Goal: Find specific page/section: Find specific page/section

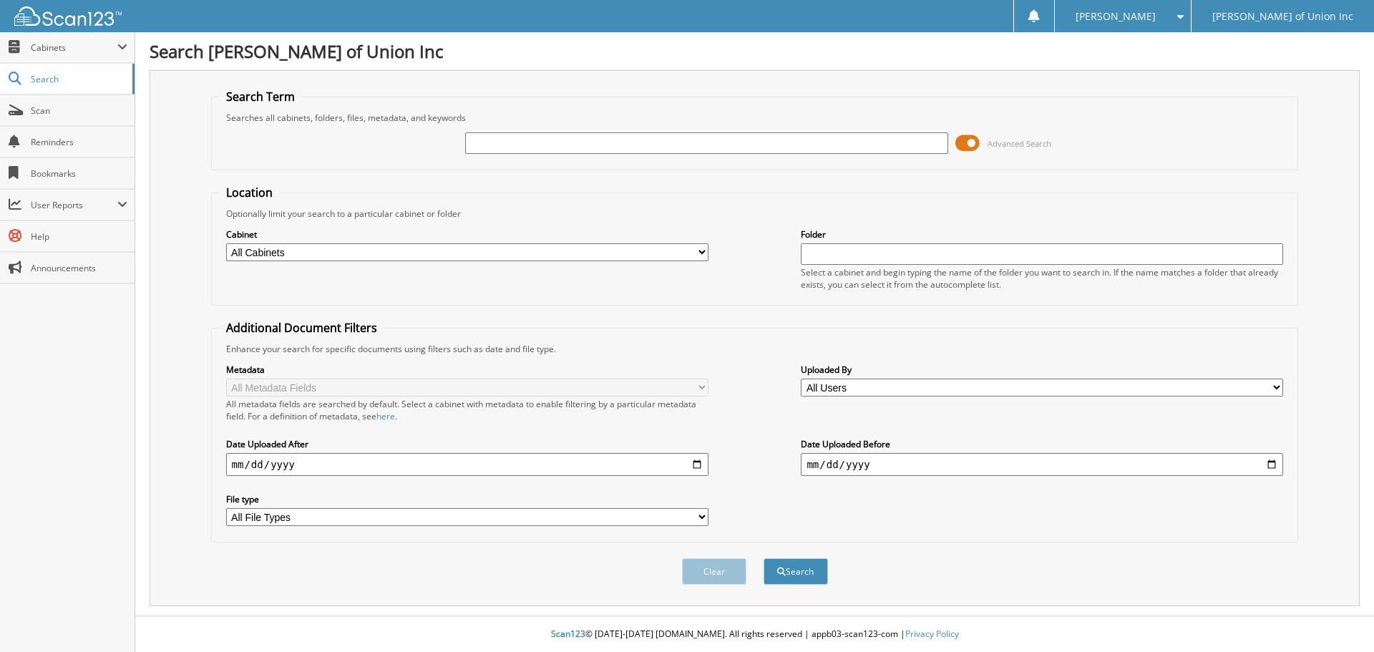
click at [497, 137] on input "text" at bounding box center [706, 142] width 482 height 21
type input "686130"
click at [437, 256] on select "All Cabinets ACCOUNTS PAYABLE CAR DEALS CASHIER REPORTS EMPLOYEE HANDBOOK FORMS…" at bounding box center [467, 252] width 482 height 18
select select "1850"
click at [226, 243] on select "All Cabinets ACCOUNTS PAYABLE CAR DEALS CASHIER REPORTS EMPLOYEE HANDBOOK FORMS…" at bounding box center [467, 252] width 482 height 18
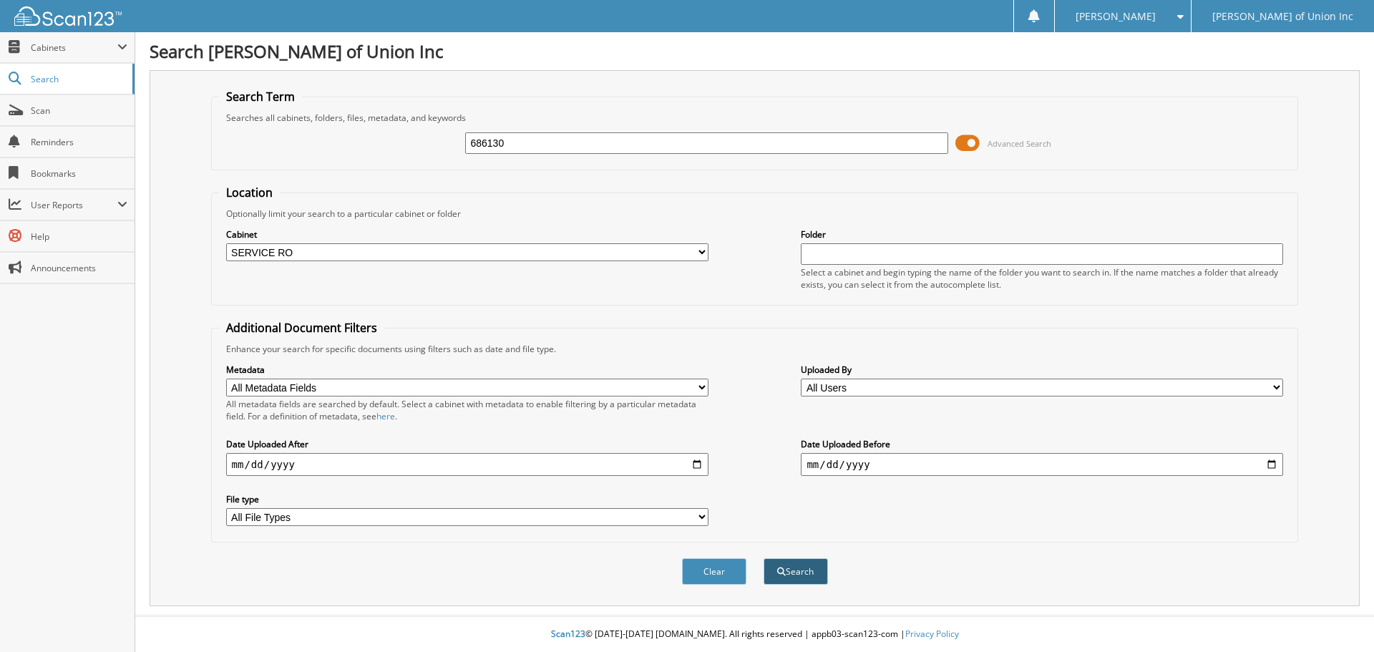
click at [808, 563] on button "Search" at bounding box center [796, 571] width 64 height 26
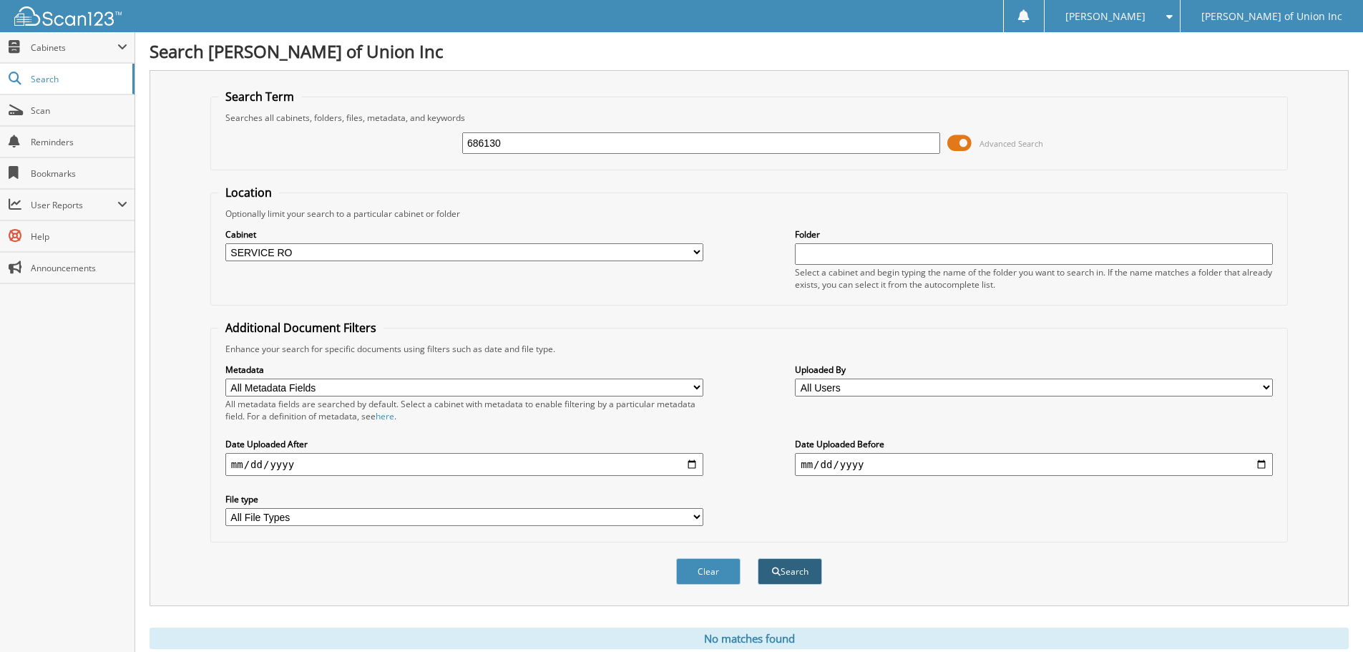
click at [794, 567] on button "Search" at bounding box center [790, 571] width 64 height 26
click at [785, 568] on button "Search" at bounding box center [790, 571] width 64 height 26
click at [781, 578] on button "Search" at bounding box center [790, 571] width 64 height 26
click at [792, 572] on button "Search" at bounding box center [790, 571] width 64 height 26
click at [790, 575] on button "Search" at bounding box center [790, 571] width 64 height 26
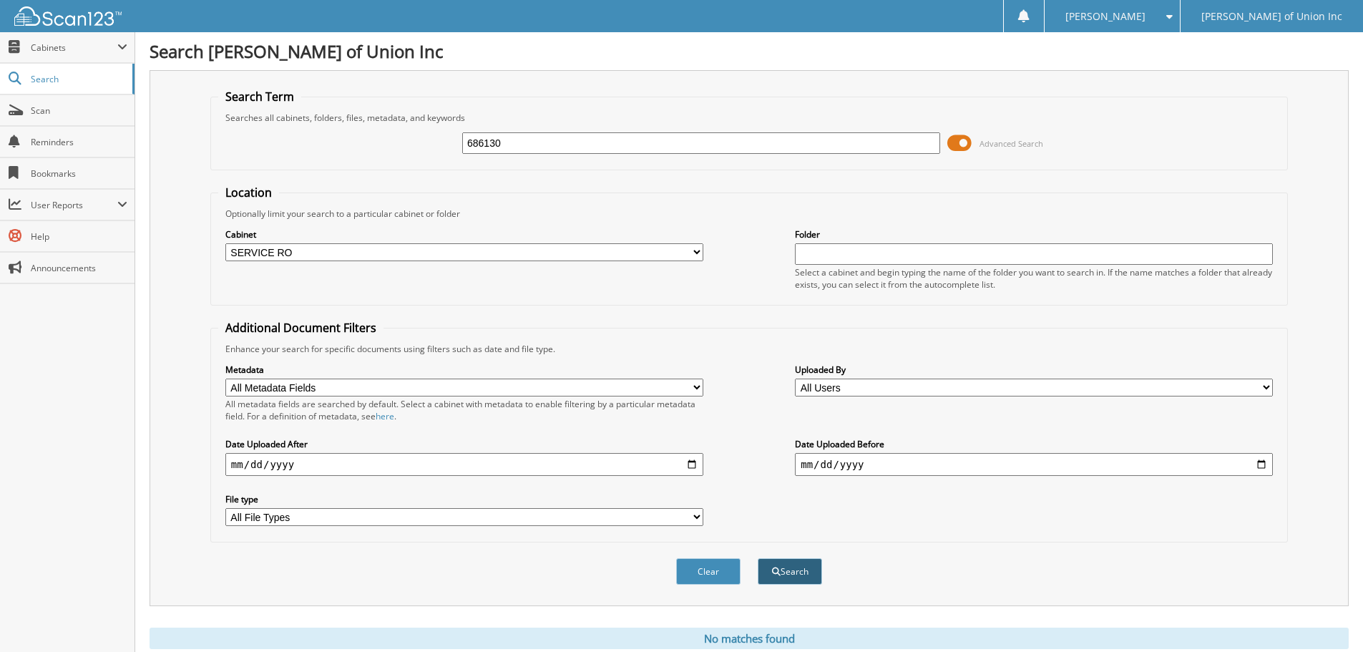
click at [787, 570] on button "Search" at bounding box center [790, 571] width 64 height 26
click at [811, 565] on button "Search" at bounding box center [790, 571] width 64 height 26
click at [801, 565] on button "Search" at bounding box center [790, 571] width 64 height 26
click at [795, 570] on button "Search" at bounding box center [790, 571] width 64 height 26
click at [817, 568] on button "Search" at bounding box center [790, 571] width 64 height 26
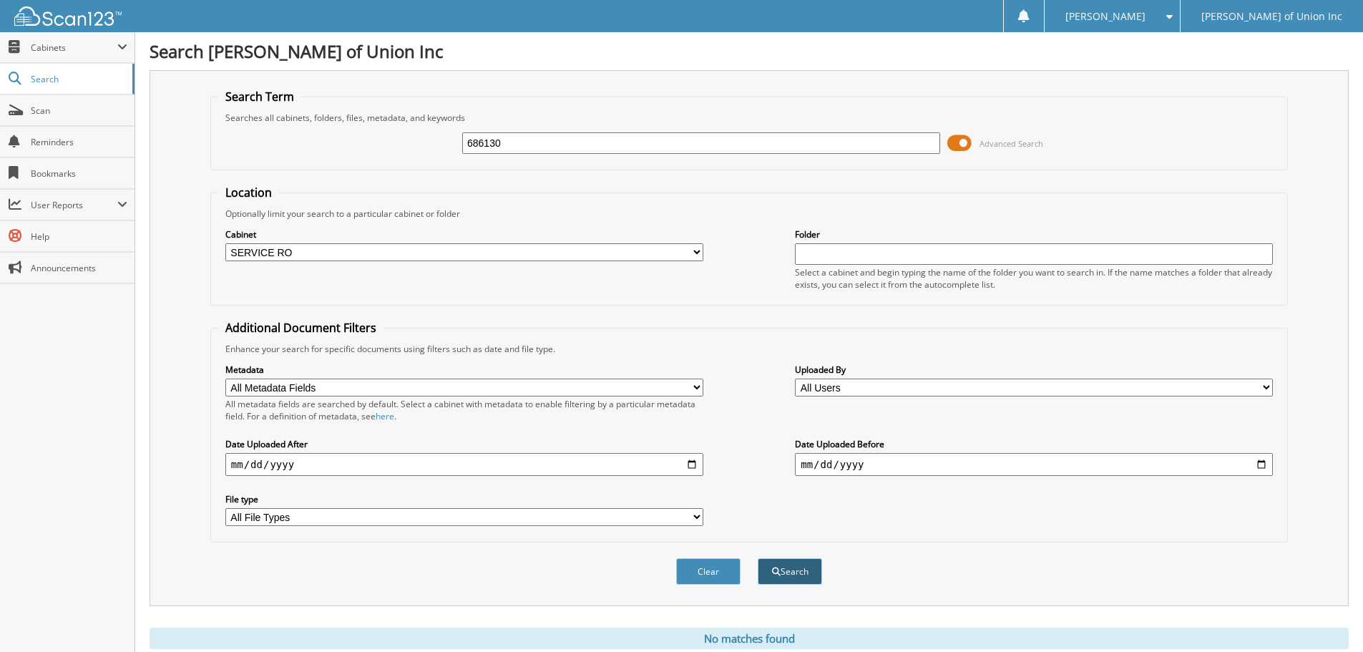
click at [781, 572] on button "Search" at bounding box center [790, 571] width 64 height 26
click at [789, 573] on button "Search" at bounding box center [790, 571] width 64 height 26
click at [802, 572] on button "Search" at bounding box center [790, 571] width 64 height 26
click at [802, 568] on button "Search" at bounding box center [790, 571] width 64 height 26
click at [807, 565] on button "Search" at bounding box center [790, 571] width 64 height 26
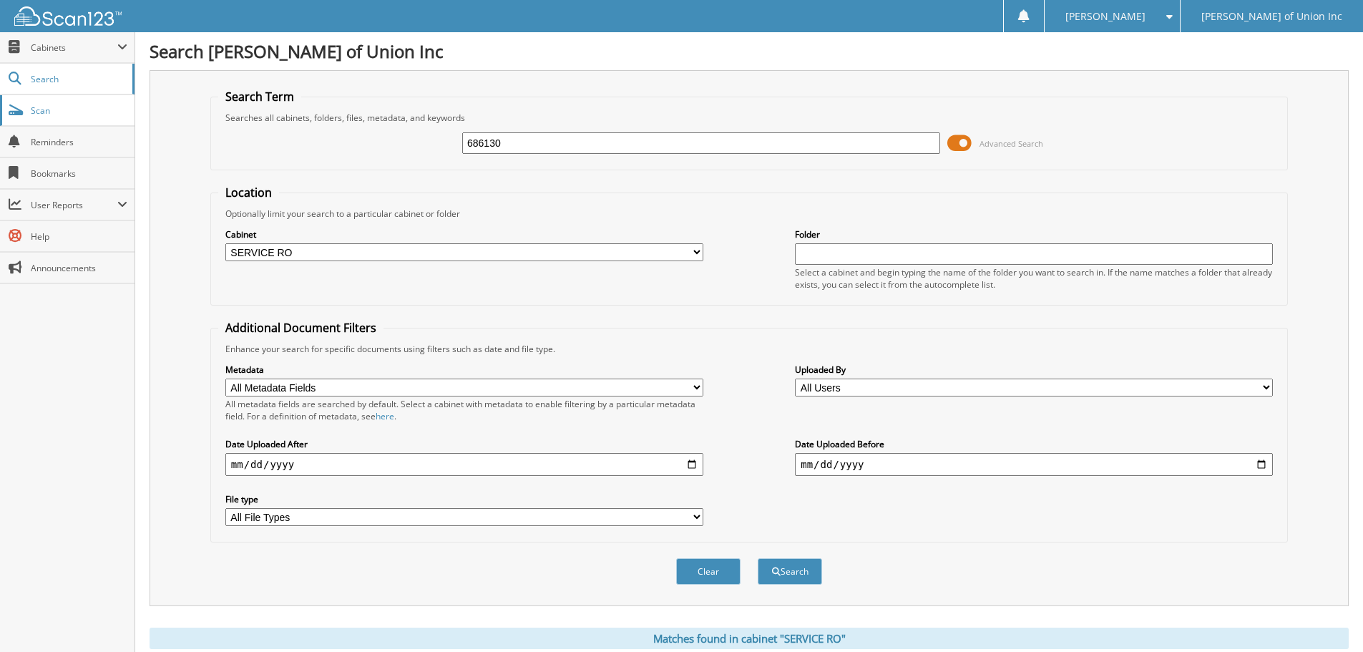
click at [48, 104] on span "Scan" at bounding box center [79, 110] width 97 height 12
